Goal: Information Seeking & Learning: Learn about a topic

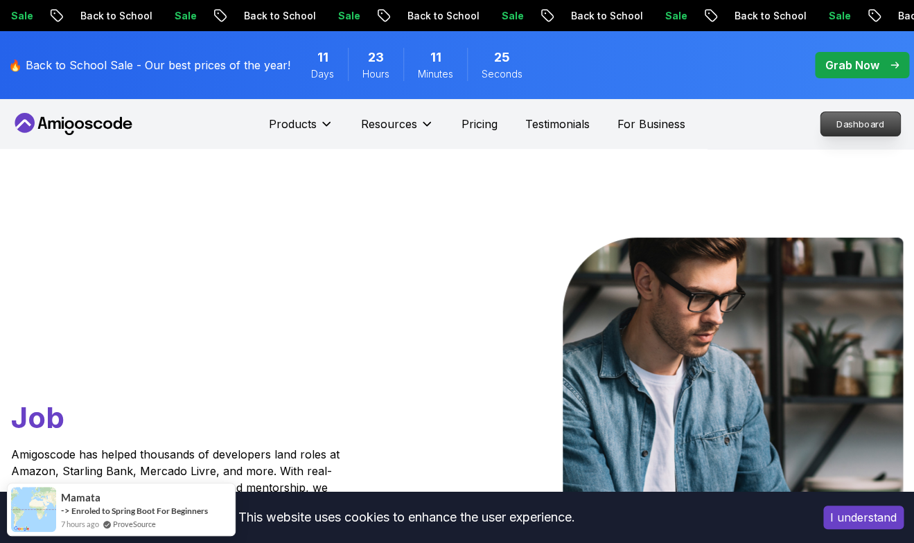
click at [820, 123] on link "Dashboard" at bounding box center [860, 124] width 81 height 25
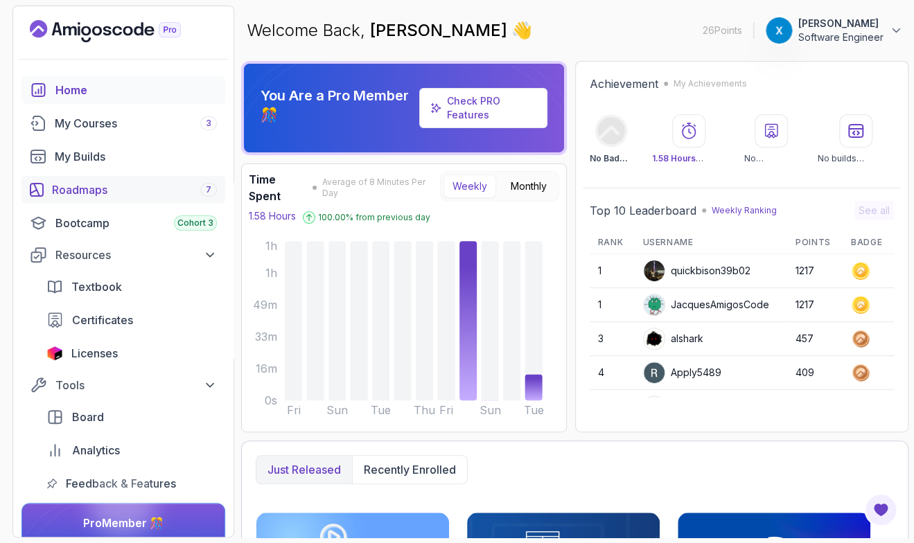
click at [140, 191] on div "Roadmaps 7" at bounding box center [134, 190] width 165 height 17
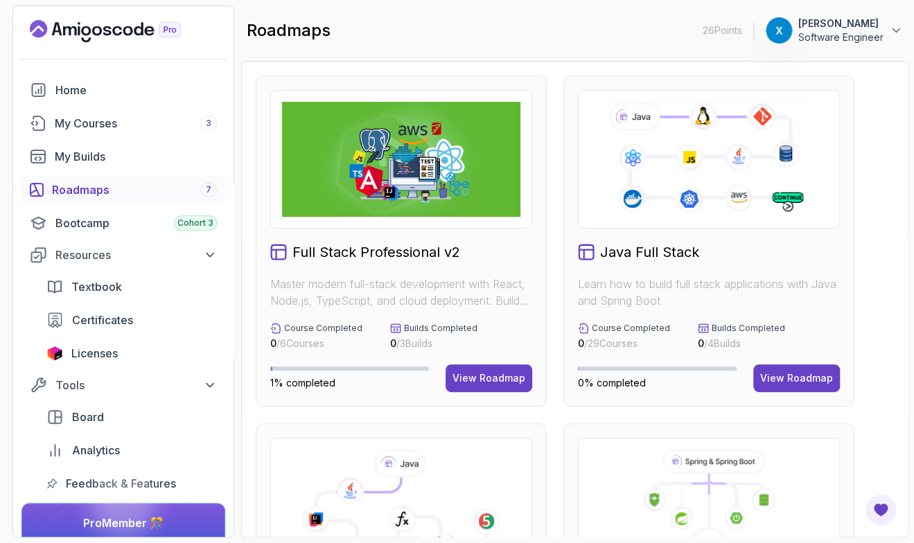
click at [234, 214] on div "26 Points 1 xiao Software Engineer Home My Courses 3 My Builds Roadmaps 7 Bootc…" at bounding box center [123, 272] width 222 height 532
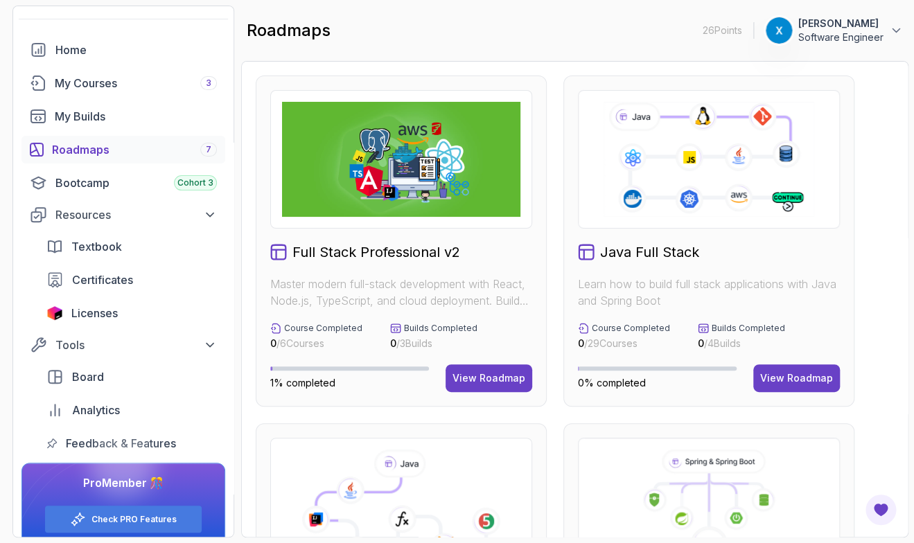
click at [338, 259] on h2 "Full Stack Professional v2" at bounding box center [377, 252] width 168 height 19
click at [469, 383] on div "View Roadmap" at bounding box center [489, 379] width 73 height 14
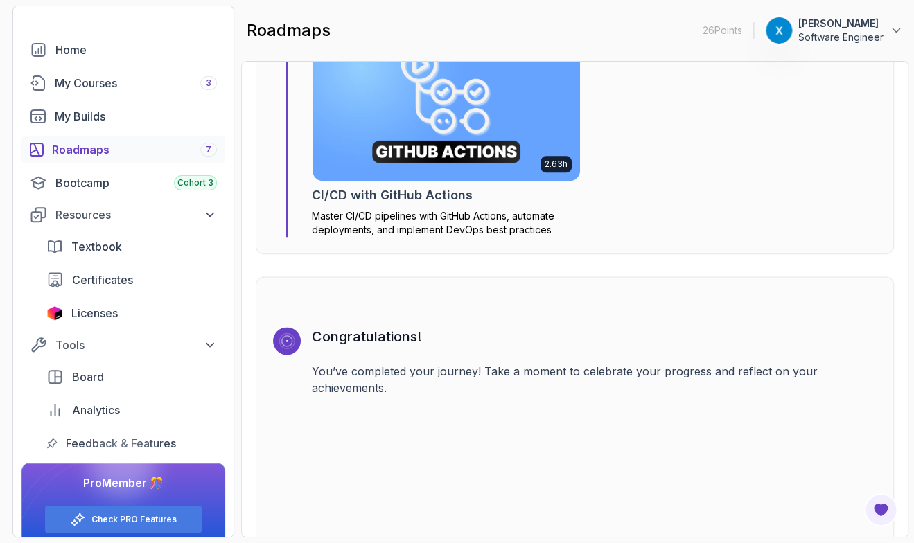
scroll to position [4175, 0]
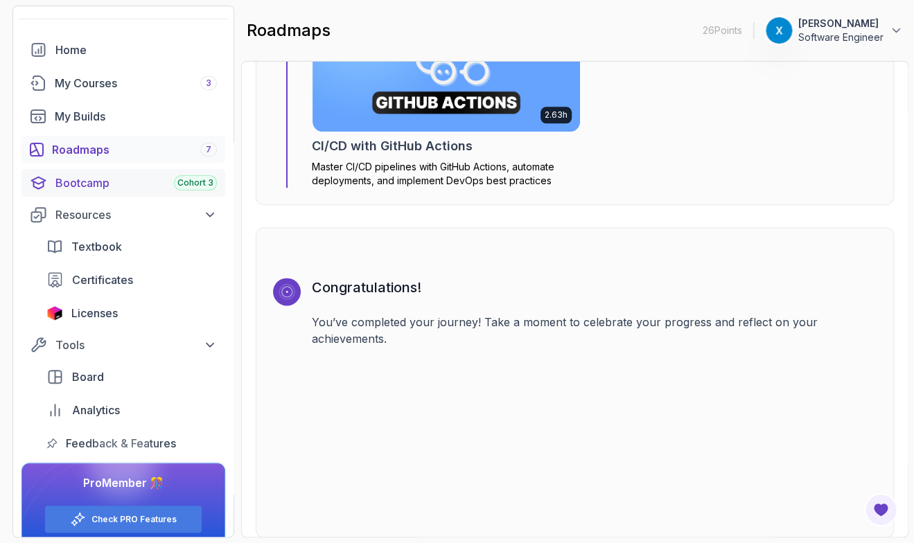
click at [147, 182] on div "Bootcamp Cohort 3" at bounding box center [136, 183] width 162 height 17
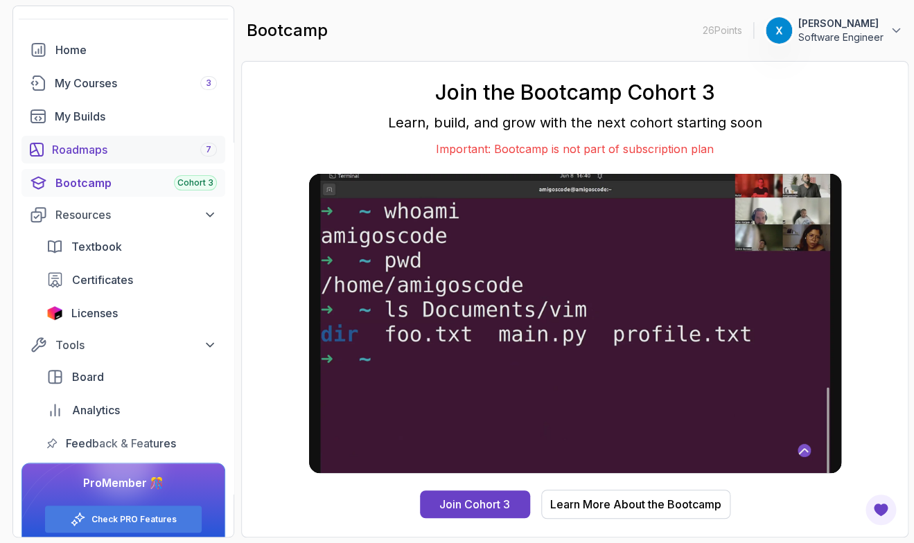
click at [132, 152] on div "Roadmaps 7" at bounding box center [134, 149] width 165 height 17
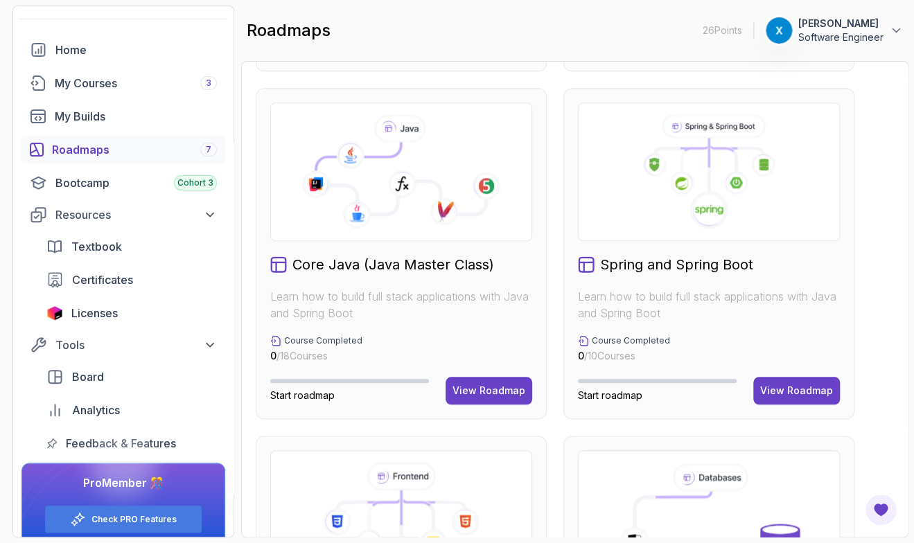
scroll to position [320, 0]
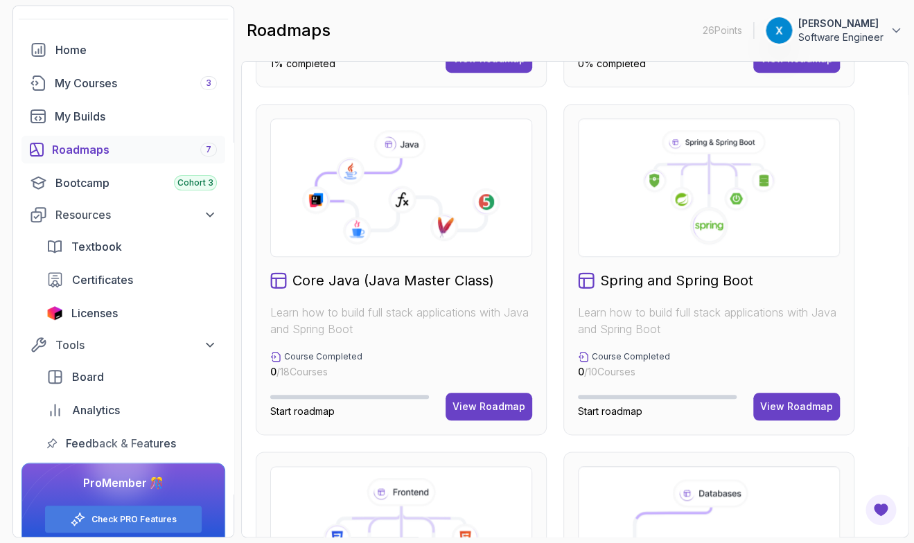
click at [556, 297] on div "Full Stack Professional v2 Master modern full-stack development with React, Nod…" at bounding box center [575, 443] width 638 height 1375
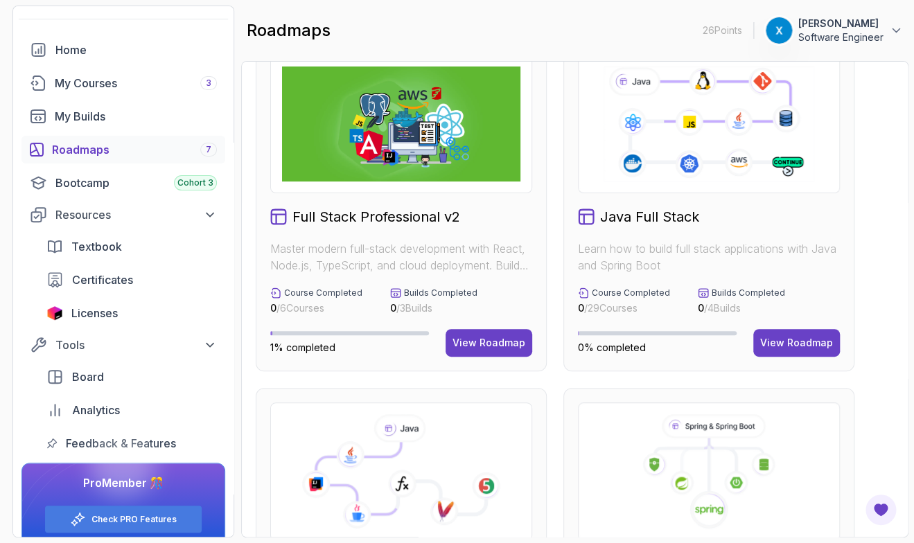
scroll to position [0, 0]
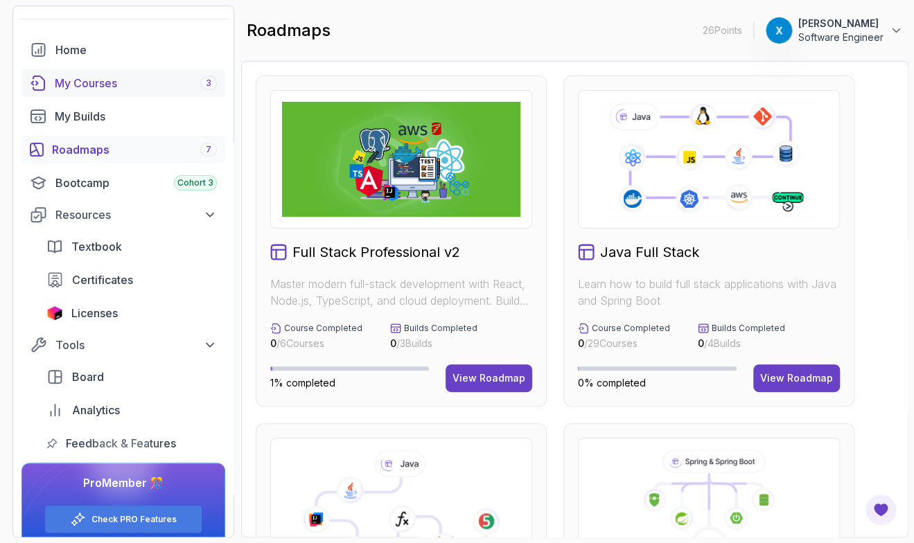
click at [122, 92] on link "My Courses 3" at bounding box center [123, 83] width 204 height 28
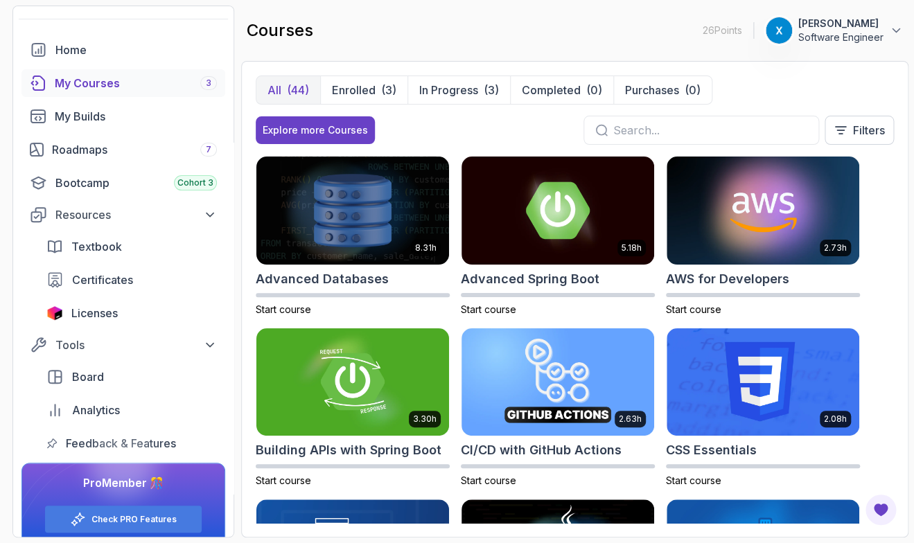
click at [899, 316] on div "All (44) Enrolled (3) In Progress (3) Completed (0) Purchases (0) Explore more …" at bounding box center [575, 299] width 668 height 477
click at [785, 259] on img at bounding box center [763, 210] width 202 height 113
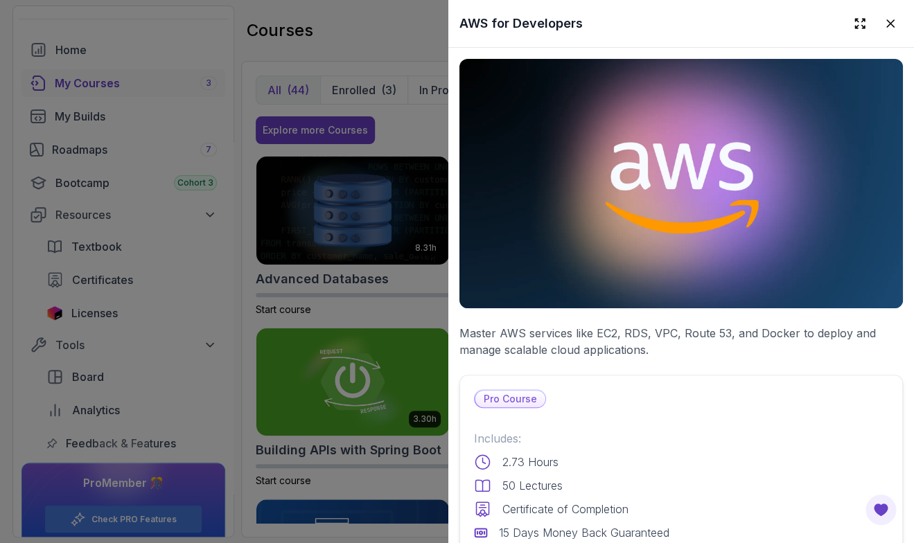
click at [825, 382] on div "Pro Course Includes: 2.73 Hours 50 Lectures Certificate of Completion 15 Days M…" at bounding box center [682, 529] width 444 height 308
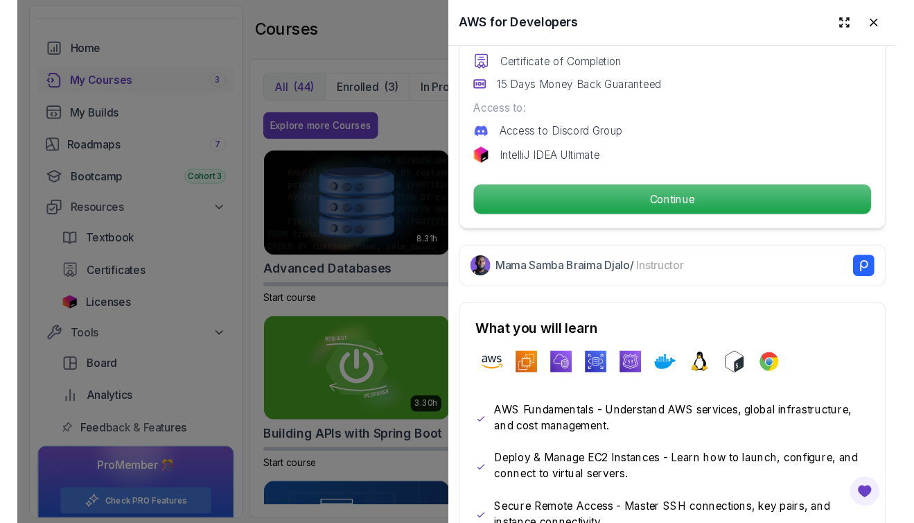
scroll to position [446, 0]
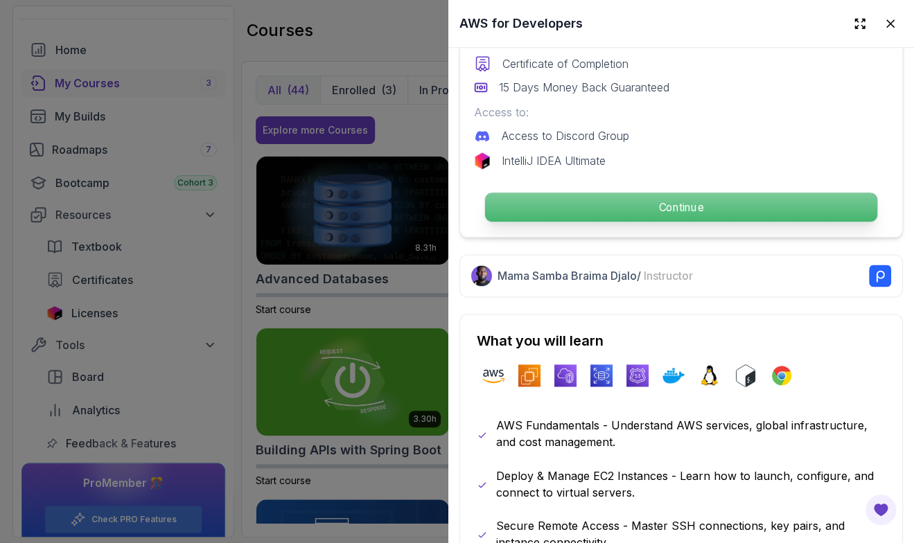
click at [724, 195] on p "Continue" at bounding box center [681, 207] width 392 height 29
